Goal: Check status: Check status

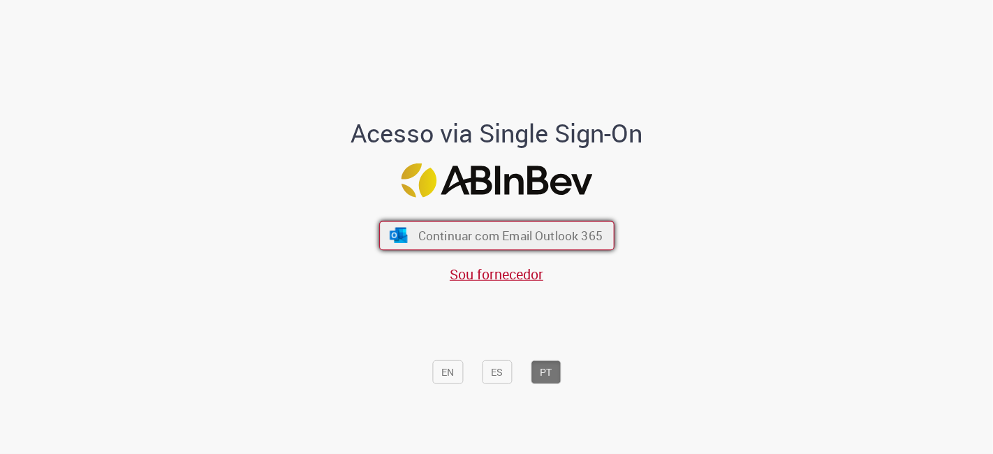
click at [528, 240] on span "Continuar com Email Outlook 365" at bounding box center [510, 236] width 184 height 16
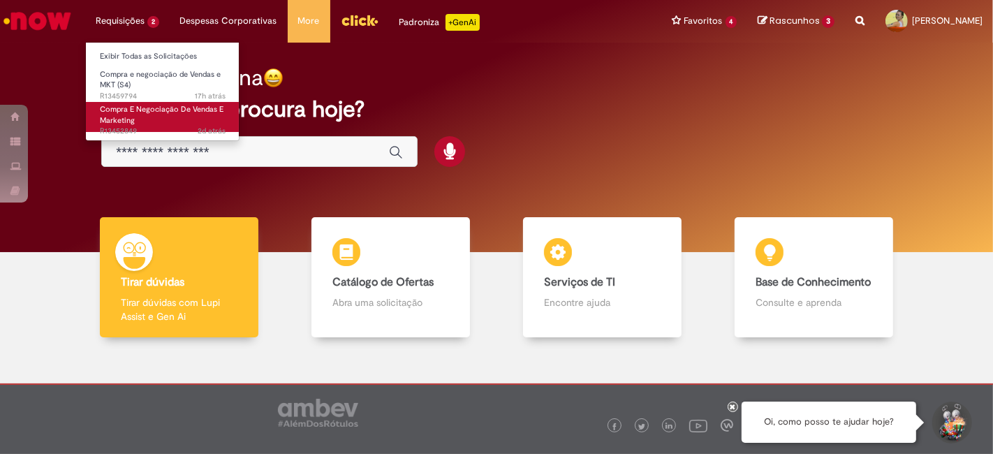
click at [146, 119] on link "Compra E Negociação De Vendas E Marketing 2d atrás 2 dias atrás R13452849" at bounding box center [163, 117] width 154 height 30
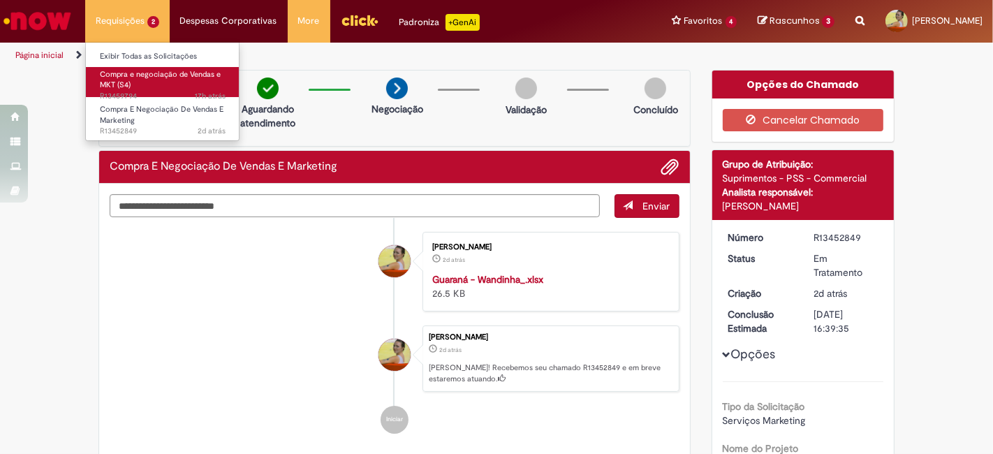
click at [127, 85] on span "Compra e negociação de Vendas e MKT (S4)" at bounding box center [160, 80] width 121 height 22
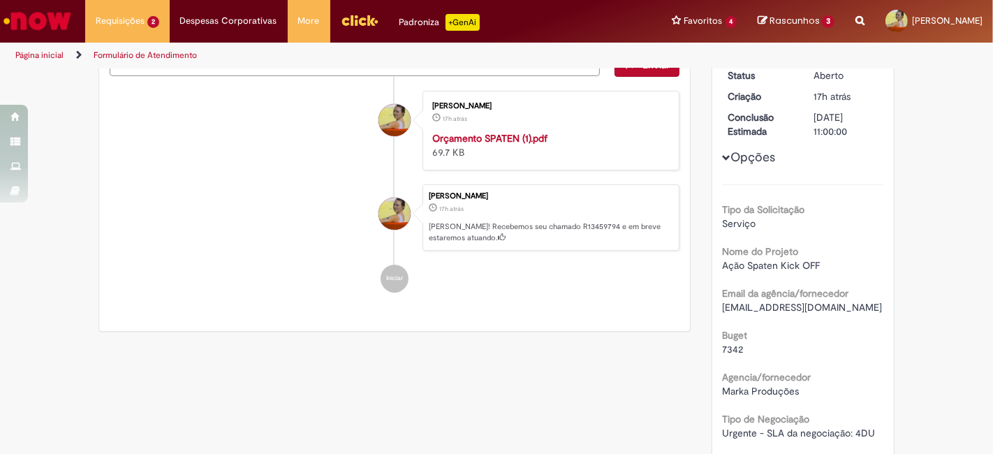
scroll to position [155, 0]
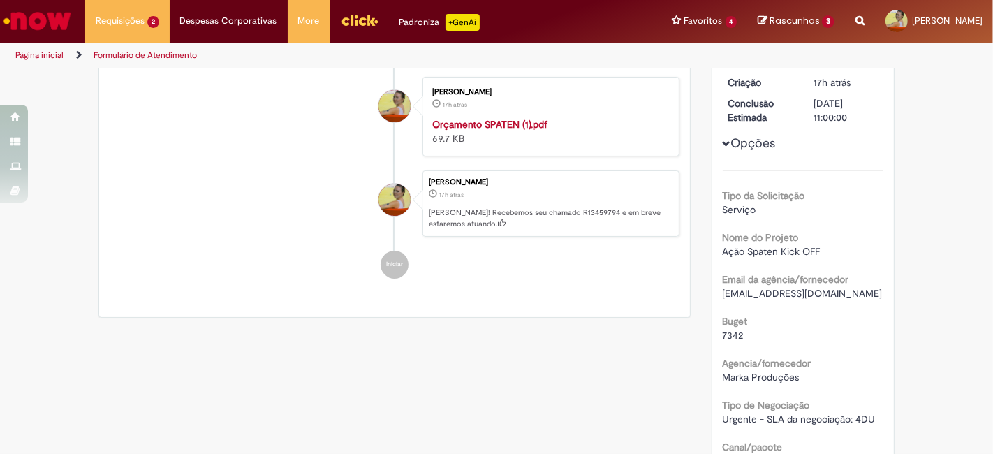
click at [349, 15] on img "Menu Cabeçalho" at bounding box center [360, 20] width 38 height 21
